Goal: Information Seeking & Learning: Check status

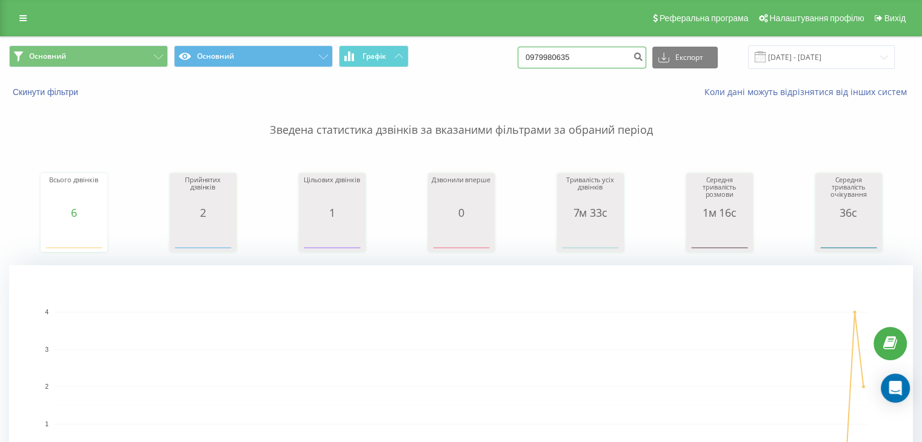
click at [612, 54] on input "0979980635" at bounding box center [582, 58] width 128 height 22
drag, startPoint x: 573, startPoint y: 54, endPoint x: 548, endPoint y: 54, distance: 24.2
click at [548, 54] on input "0979980635" at bounding box center [582, 58] width 128 height 22
paste input "998"
type input "097 998 0635"
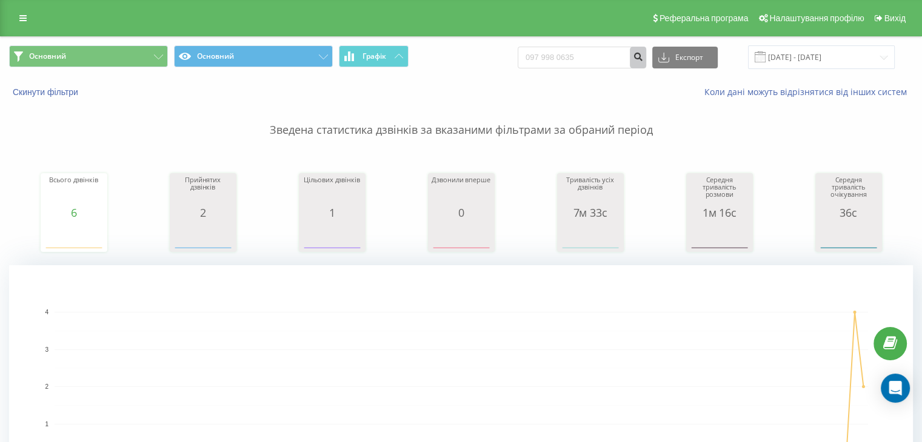
click at [643, 56] on icon "submit" at bounding box center [638, 55] width 10 height 7
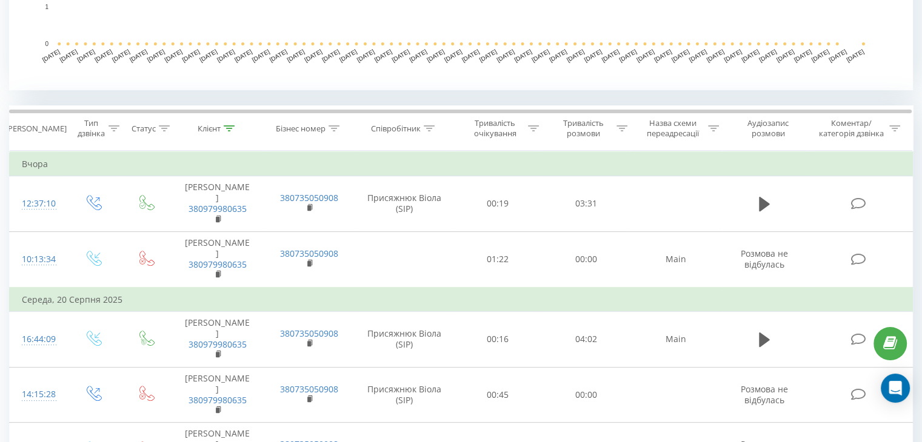
scroll to position [424, 0]
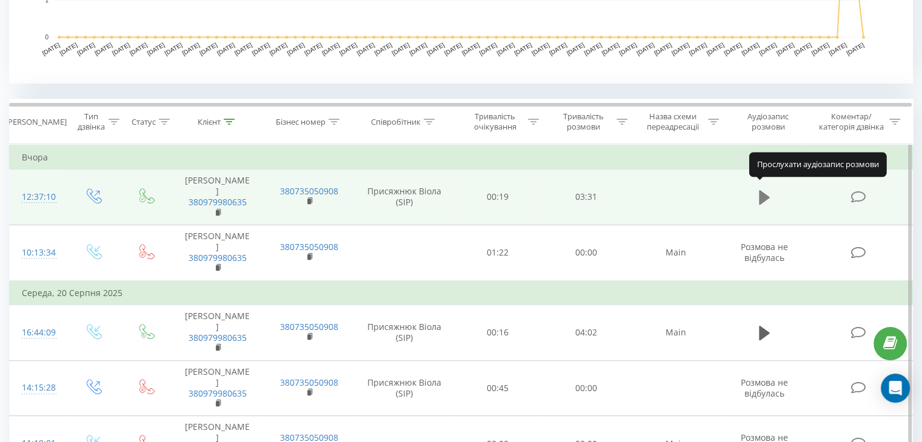
click at [763, 198] on icon at bounding box center [764, 197] width 11 height 17
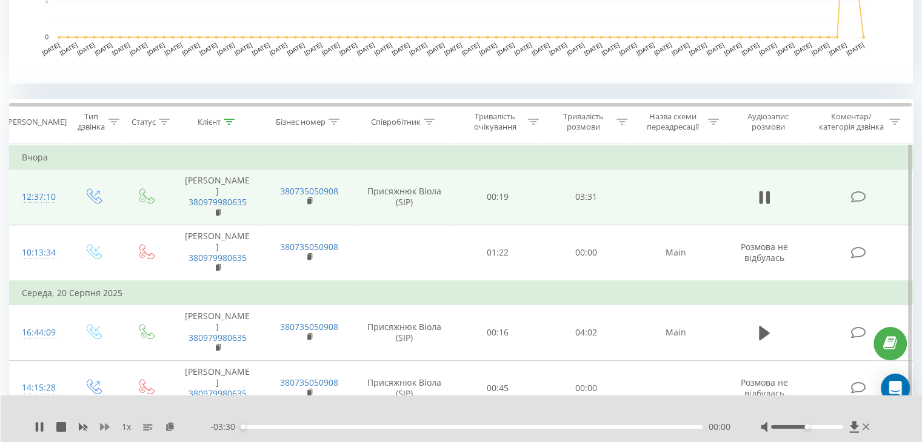
click at [105, 426] on icon at bounding box center [105, 427] width 10 height 7
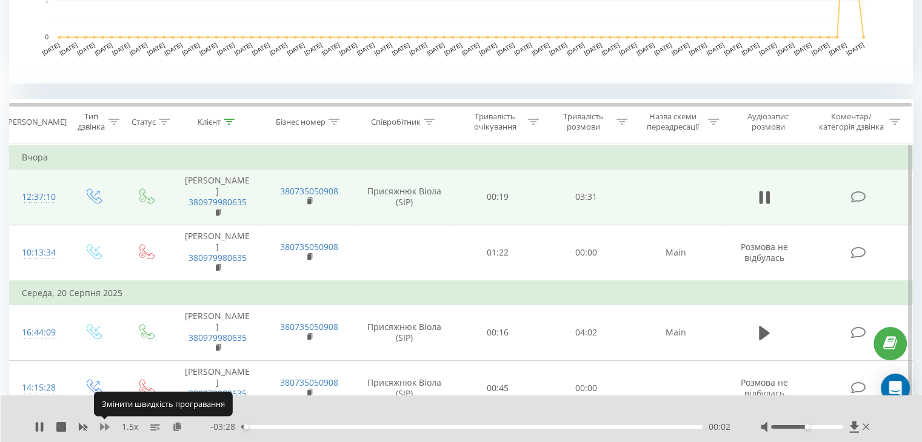
click at [105, 426] on icon at bounding box center [105, 427] width 10 height 7
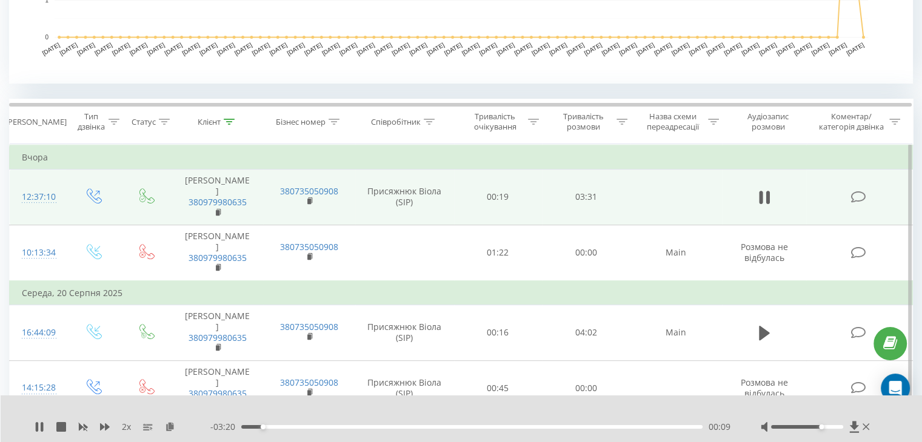
drag, startPoint x: 809, startPoint y: 427, endPoint x: 822, endPoint y: 427, distance: 12.7
click at [822, 427] on div "Accessibility label" at bounding box center [821, 427] width 5 height 5
click at [411, 427] on div "00:21" at bounding box center [471, 427] width 461 height 4
click at [536, 427] on div "01:21" at bounding box center [471, 427] width 461 height 4
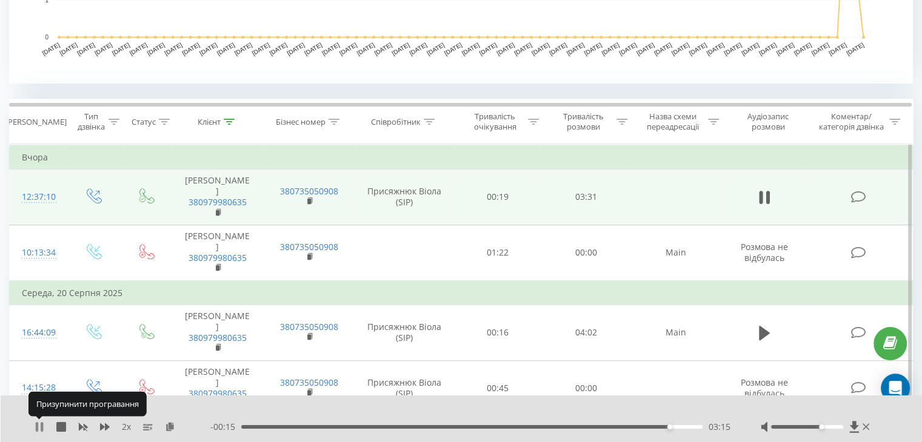
click at [42, 425] on icon at bounding box center [42, 427] width 2 height 10
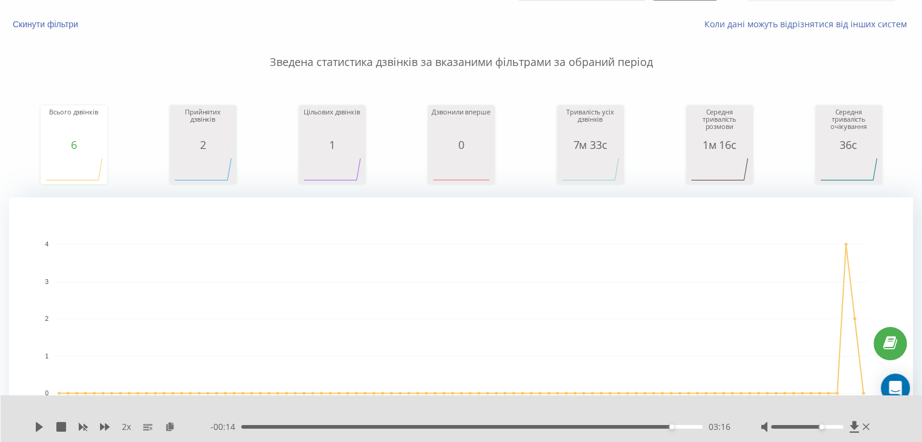
scroll to position [0, 0]
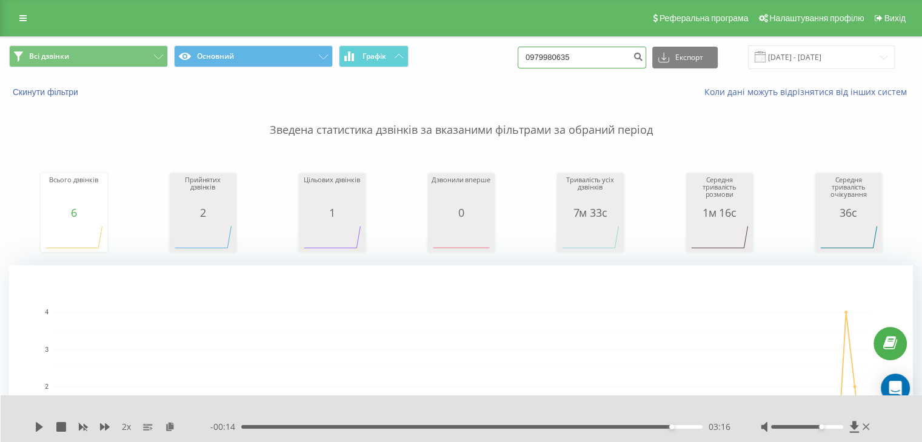
click at [588, 58] on input "0979980635" at bounding box center [582, 58] width 128 height 22
paste input "0963090679"
drag, startPoint x: 630, startPoint y: 56, endPoint x: 537, endPoint y: 58, distance: 93.4
click at [537, 58] on input "09799806350963090679" at bounding box center [582, 58] width 128 height 22
paste input
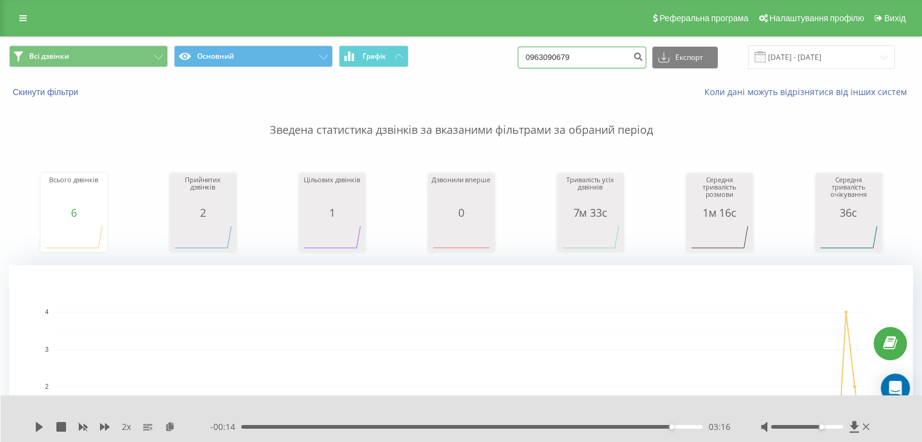
type input "0963090679"
click at [658, 58] on div "0963090679 Експорт .csv .xls .xlsx 22.05.2025 - 22.08.2025" at bounding box center [706, 57] width 377 height 24
click at [643, 56] on icon "submit" at bounding box center [638, 55] width 10 height 7
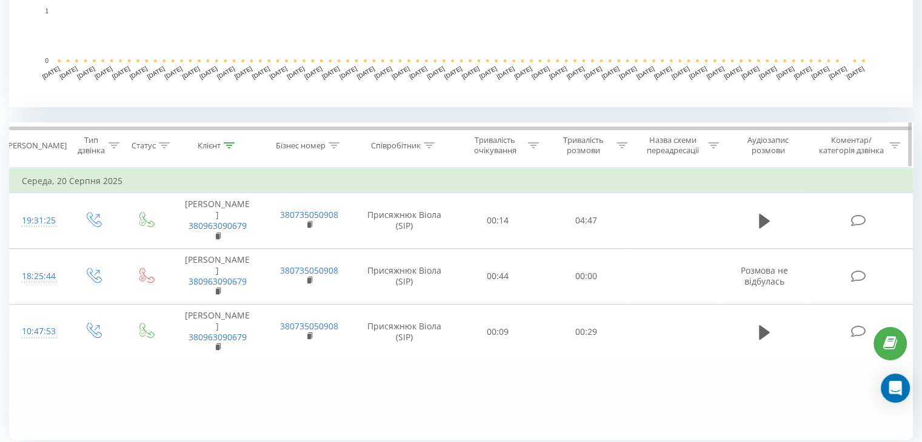
scroll to position [444, 0]
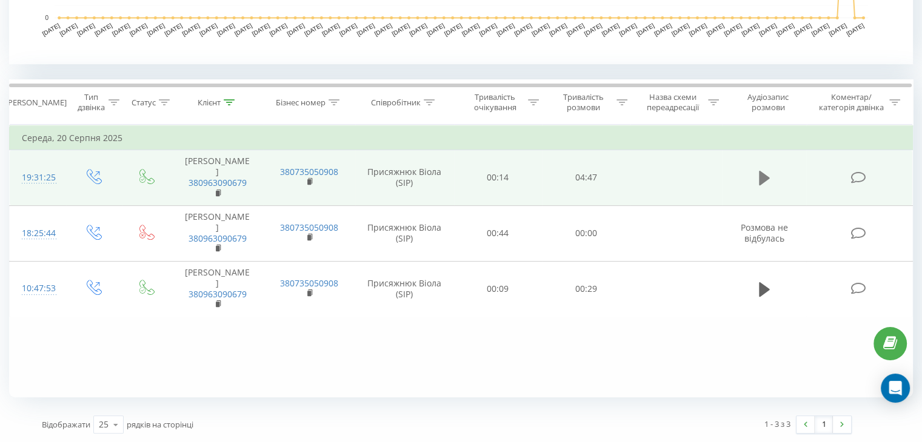
click at [761, 175] on icon at bounding box center [764, 178] width 11 height 15
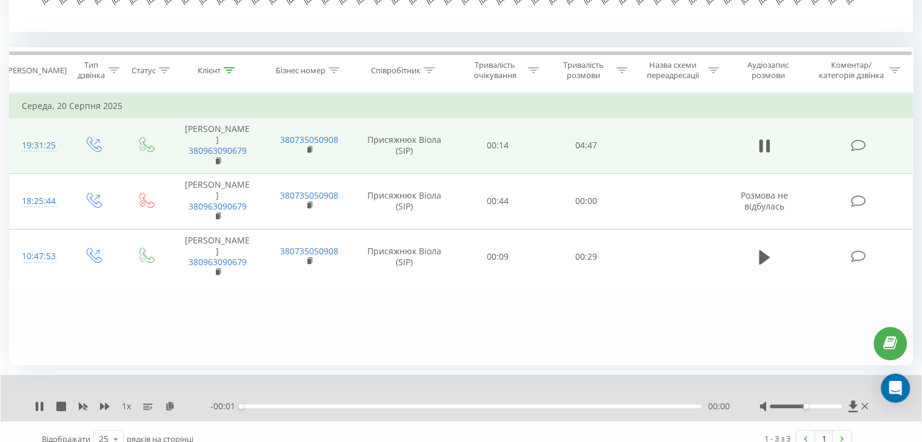
scroll to position [490, 0]
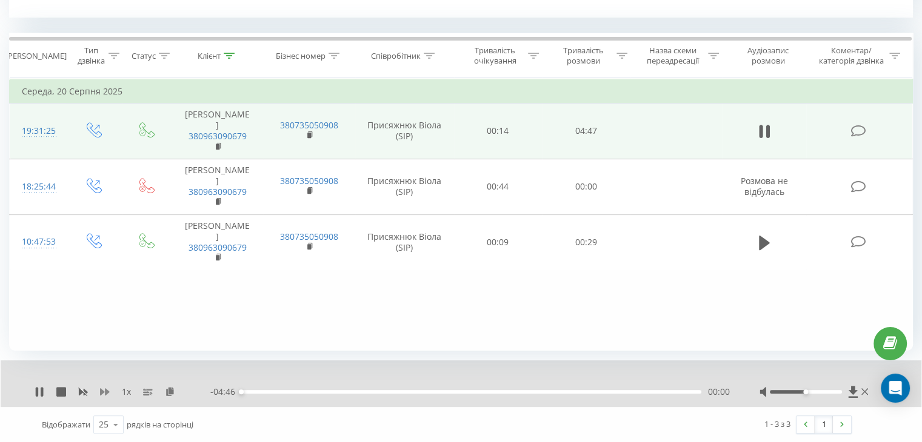
click at [104, 390] on icon at bounding box center [105, 392] width 10 height 10
drag, startPoint x: 813, startPoint y: 390, endPoint x: 836, endPoint y: 394, distance: 23.3
click at [836, 394] on div at bounding box center [815, 392] width 112 height 12
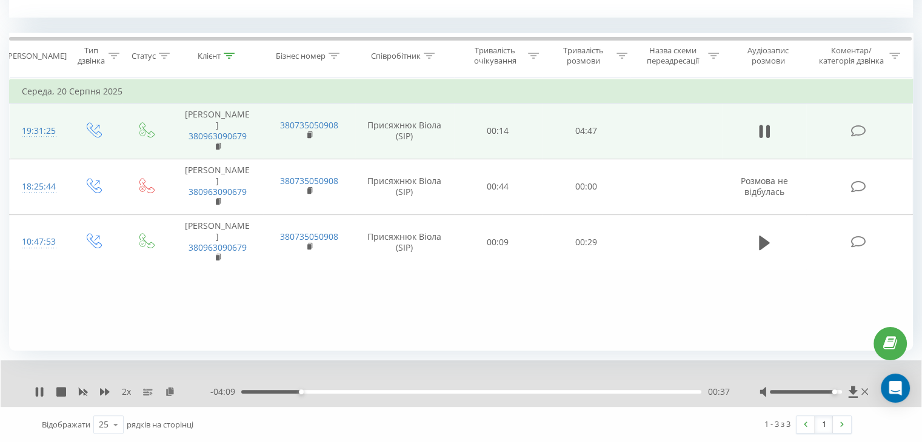
click at [611, 391] on div "00:37" at bounding box center [471, 392] width 460 height 4
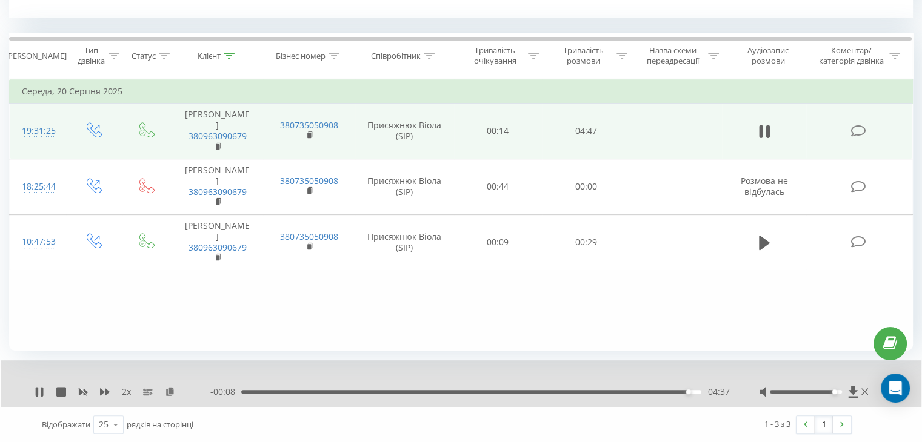
click at [556, 391] on div "04:37" at bounding box center [471, 392] width 460 height 4
click at [41, 388] on icon at bounding box center [42, 392] width 2 height 10
